Goal: Transaction & Acquisition: Subscribe to service/newsletter

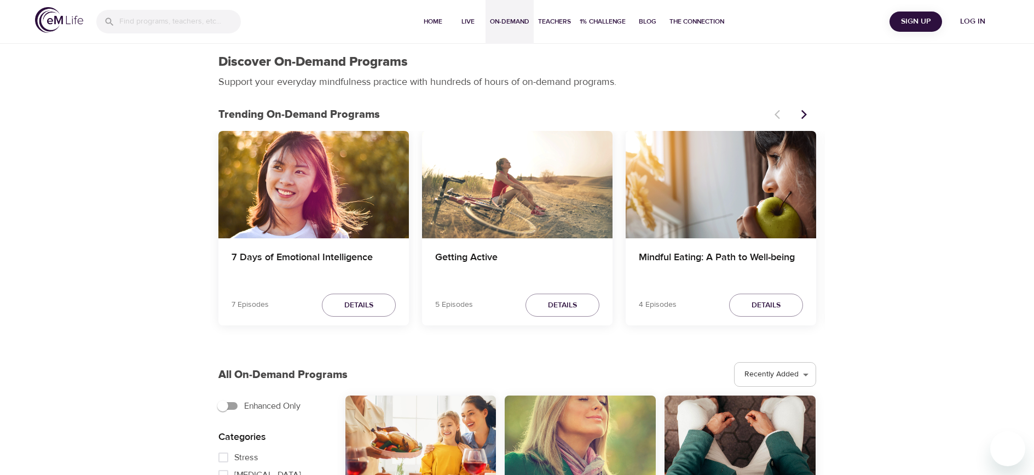
select select "recent"
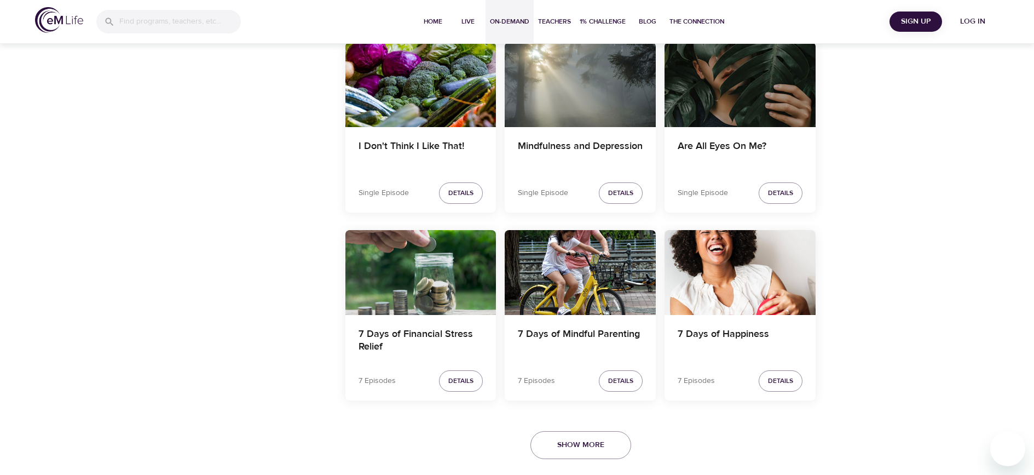
scroll to position [1871, 0]
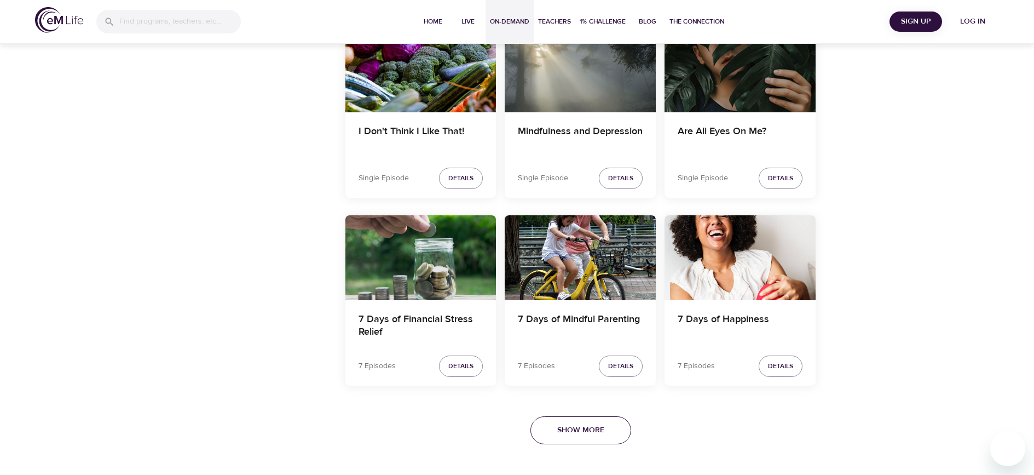
click at [596, 423] on button "Show More" at bounding box center [580, 430] width 101 height 28
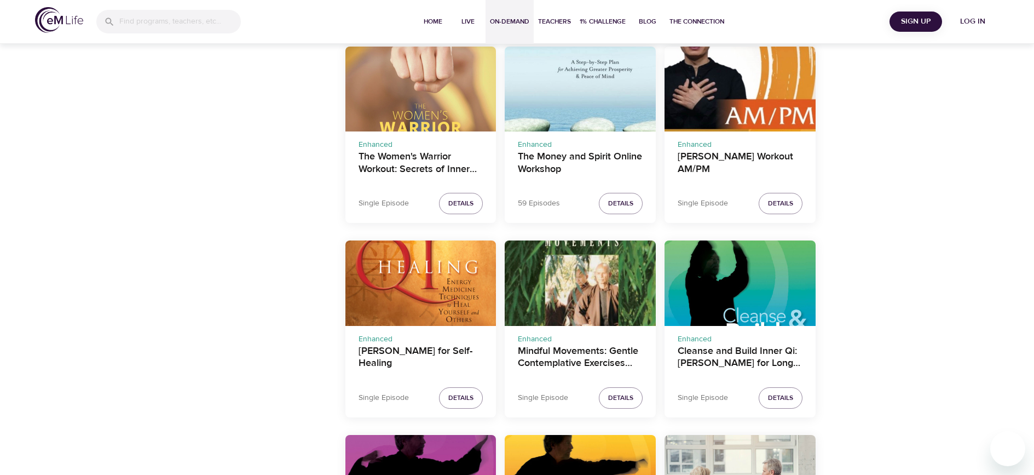
scroll to position [2721, 0]
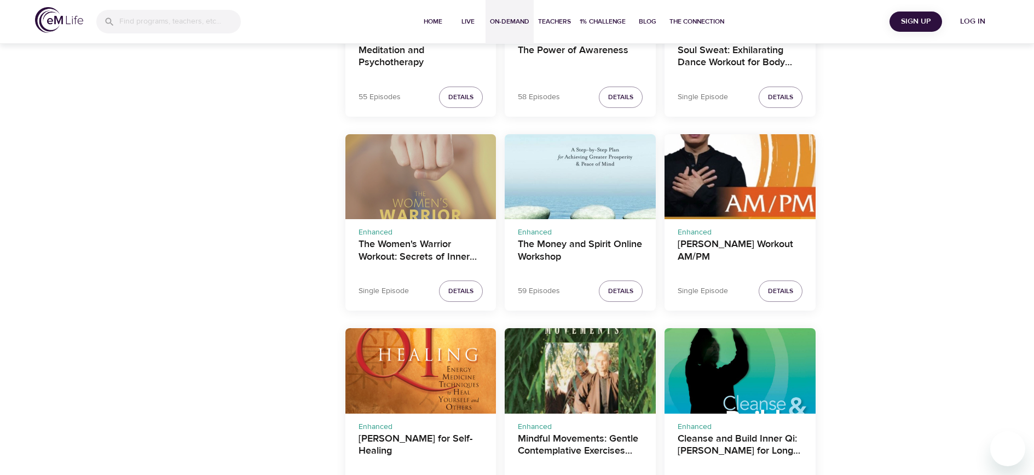
click at [411, 193] on div "The Women's Warrior Workout: Secrets of Inner and Outer Strength" at bounding box center [420, 176] width 151 height 85
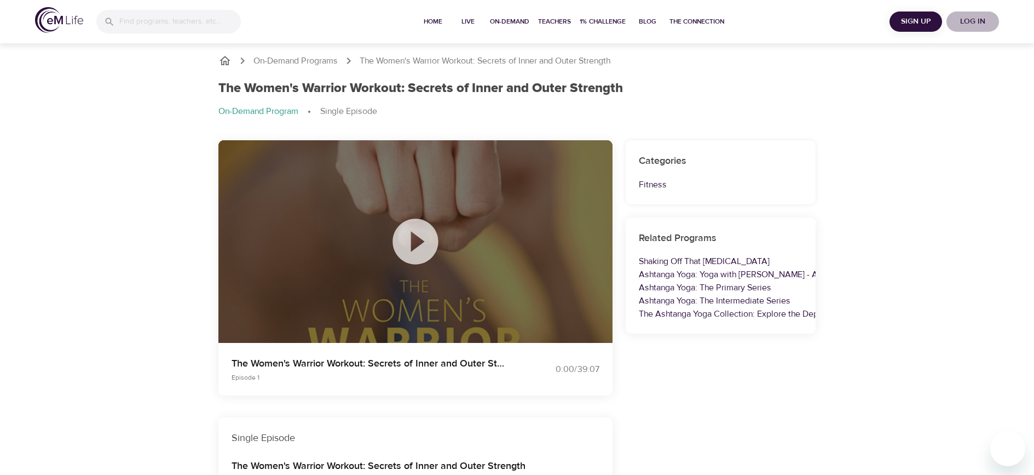
click at [990, 13] on button "Log in" at bounding box center [972, 21] width 53 height 20
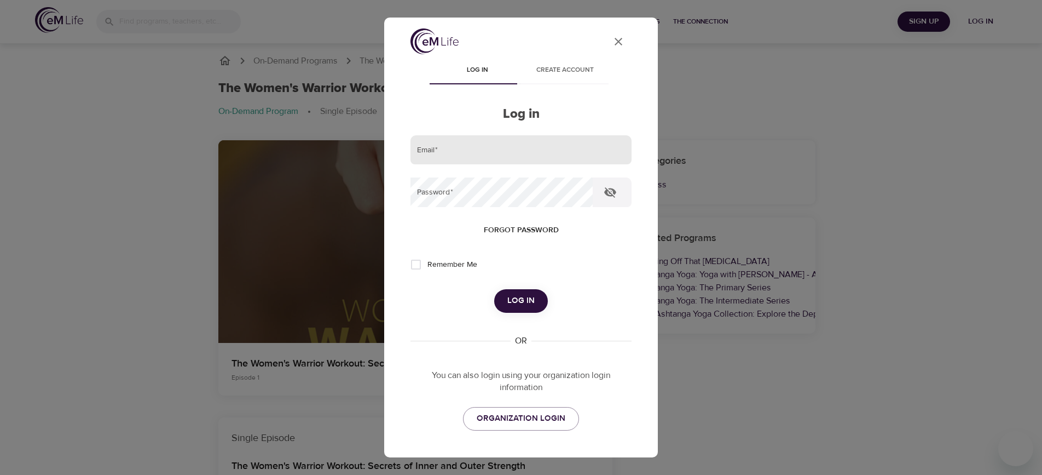
click at [564, 146] on input "email" at bounding box center [520, 150] width 221 height 30
click at [528, 414] on span "ORGANIZATION LOGIN" at bounding box center [521, 418] width 89 height 14
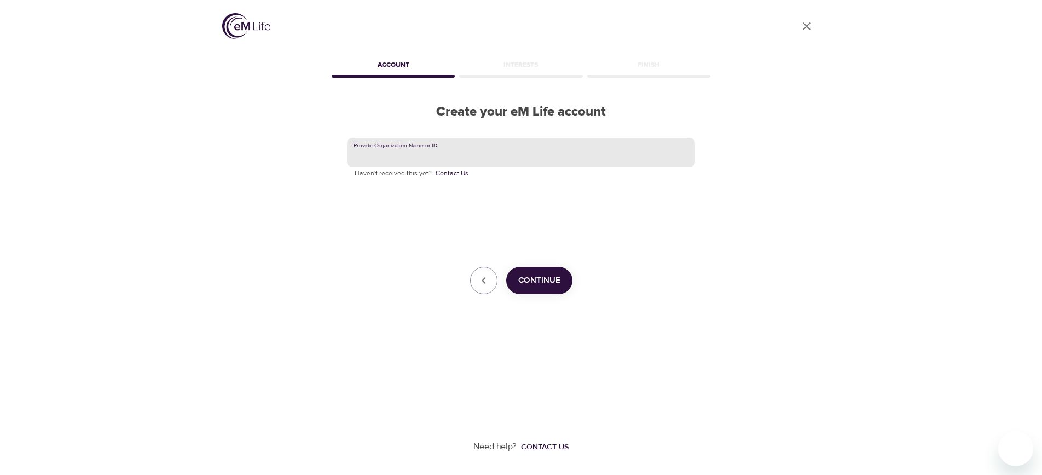
click at [381, 161] on input "text" at bounding box center [521, 152] width 348 height 30
type input "Lexmark"
click at [534, 277] on span "Continue" at bounding box center [539, 280] width 42 height 14
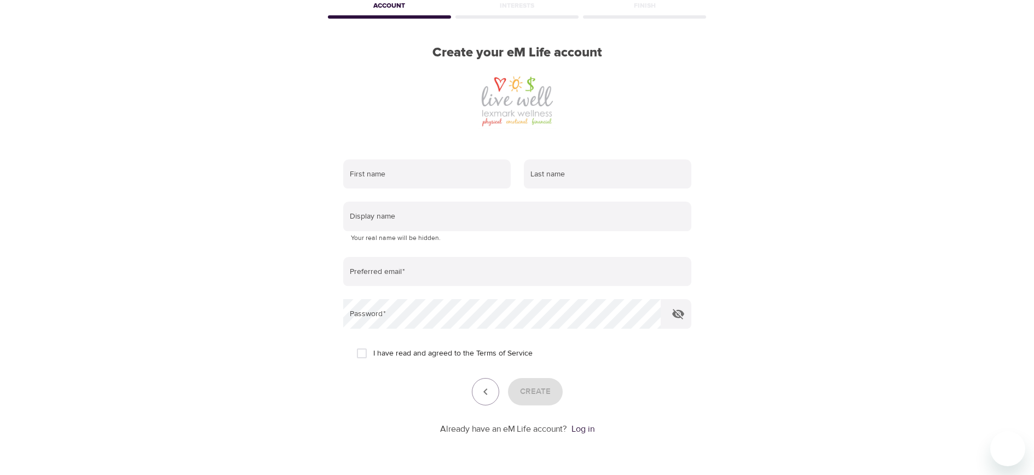
scroll to position [61, 0]
click at [587, 425] on link "Log in" at bounding box center [582, 426] width 23 height 11
